Goal: Use online tool/utility: Utilize a website feature to perform a specific function

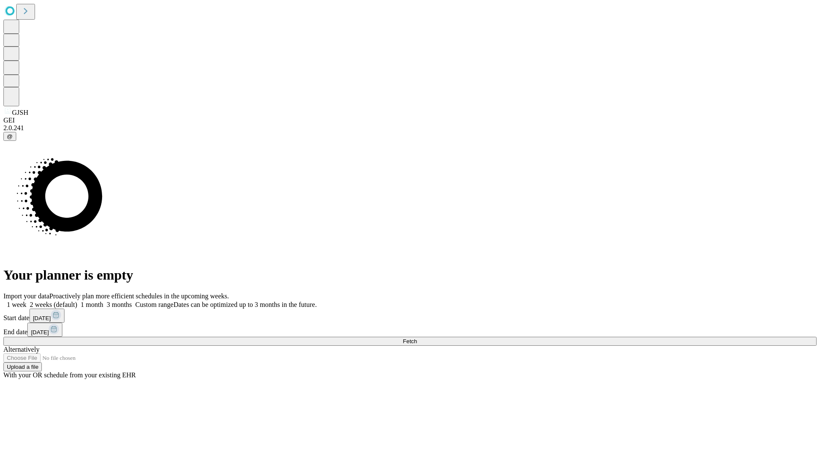
click at [417, 338] on span "Fetch" at bounding box center [410, 341] width 14 height 6
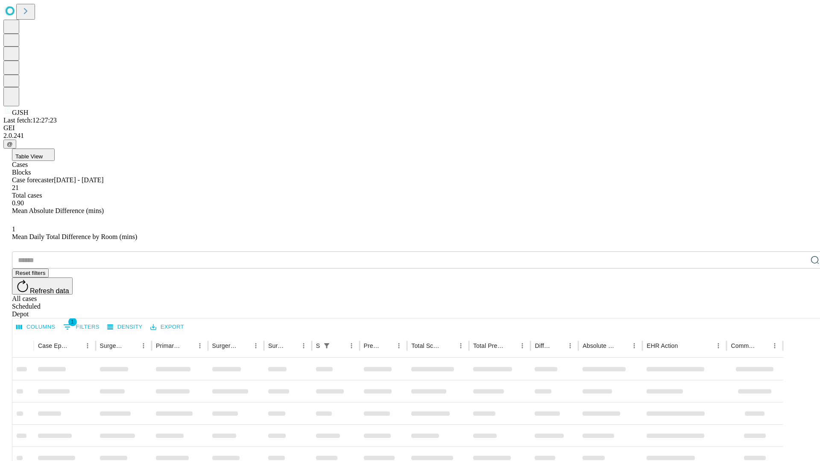
click at [43, 153] on span "Table View" at bounding box center [28, 156] width 27 height 6
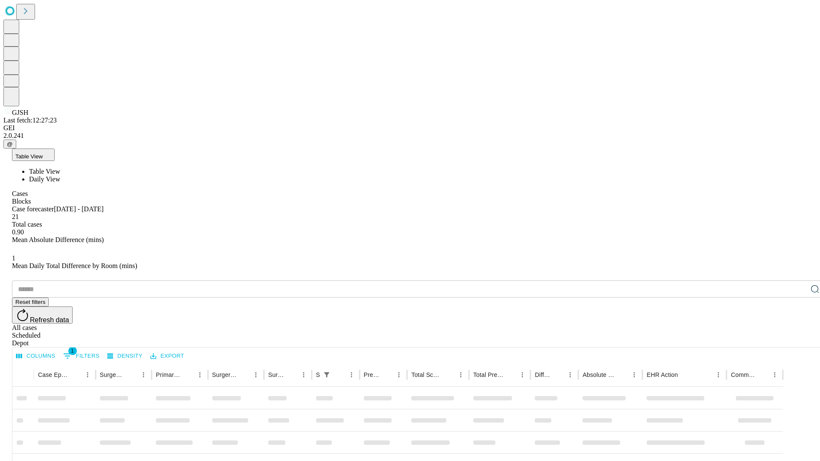
click at [60, 175] on span "Daily View" at bounding box center [44, 178] width 31 height 7
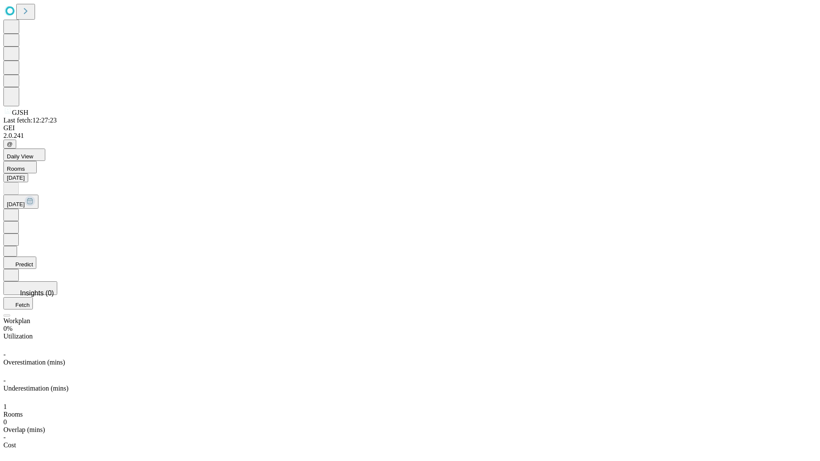
click at [36, 257] on button "Predict" at bounding box center [19, 263] width 33 height 12
